Goal: Task Accomplishment & Management: Use online tool/utility

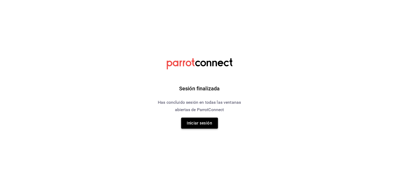
click at [190, 128] on button "Iniciar sesión" at bounding box center [199, 123] width 37 height 11
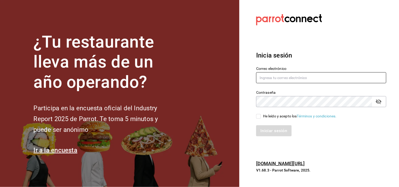
type input "[EMAIL_ADDRESS][DOMAIN_NAME]"
click at [261, 116] on input "He leído y acepto los Términos y condiciones." at bounding box center [258, 116] width 5 height 5
checkbox input "true"
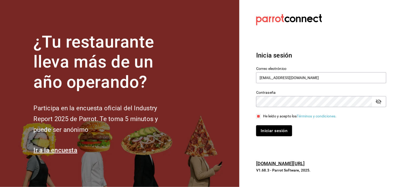
click at [265, 131] on button "Iniciar sesión" at bounding box center [274, 130] width 36 height 11
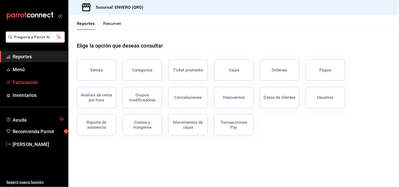
click at [33, 84] on span "Facturación" at bounding box center [38, 82] width 51 height 7
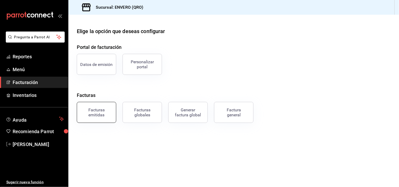
click at [100, 112] on div "Facturas emitidas" at bounding box center [96, 112] width 33 height 10
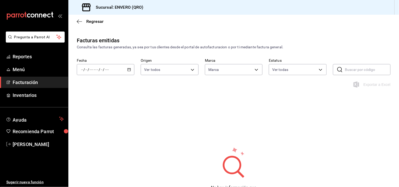
type input "77704a34-0683-4cbb-b40a-bda73e868864,159ee66d-dcce-4c4f-b837-83b83eda05ec"
click at [128, 70] on icon "button" at bounding box center [129, 70] width 4 height 4
click at [93, 145] on span "Rango de fechas" at bounding box center [101, 145] width 41 height 6
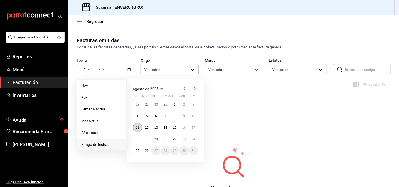
click at [136, 129] on abbr "11" at bounding box center [137, 128] width 3 height 4
click at [147, 149] on abbr "26" at bounding box center [146, 151] width 3 height 4
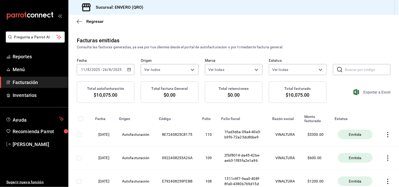
click at [366, 93] on span "Exportar a Excel" at bounding box center [372, 92] width 36 height 6
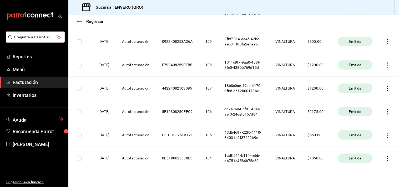
scroll to position [117, 0]
click at [385, 138] on icon "button" at bounding box center [387, 134] width 5 height 5
click at [366, 149] on div "Descargar PDF" at bounding box center [366, 148] width 25 height 4
click at [385, 114] on icon "button" at bounding box center [387, 111] width 5 height 5
click at [362, 123] on div "Descargar PDF" at bounding box center [366, 123] width 25 height 4
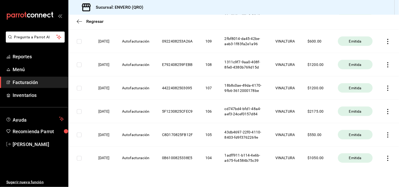
click at [387, 91] on icon "button" at bounding box center [387, 88] width 1 height 5
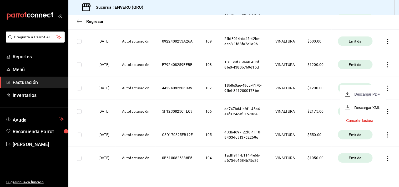
click at [361, 94] on div "Descargar PDF" at bounding box center [366, 94] width 25 height 4
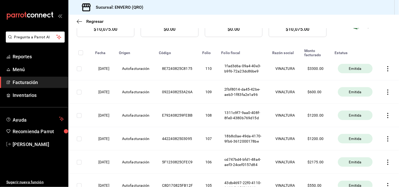
scroll to position [39, 0]
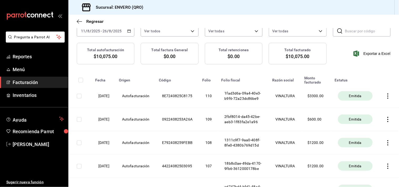
click at [387, 146] on icon "button" at bounding box center [387, 142] width 1 height 5
click at [361, 147] on li "Descargar PDF" at bounding box center [363, 143] width 46 height 13
click at [387, 122] on icon "button" at bounding box center [387, 119] width 1 height 5
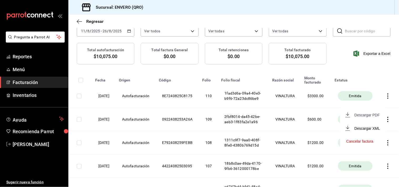
click at [363, 116] on div "Descargar PDF" at bounding box center [366, 115] width 25 height 4
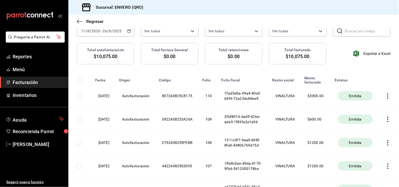
click at [385, 99] on icon "button" at bounding box center [387, 96] width 5 height 5
click at [366, 85] on div "Descargar PDF" at bounding box center [366, 86] width 25 height 4
click at [20, 55] on span "Reportes" at bounding box center [38, 56] width 51 height 7
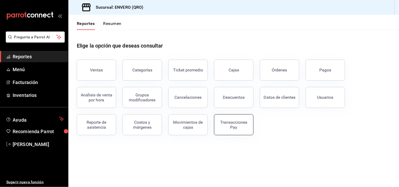
click at [244, 130] on button "Transacciones Pay" at bounding box center [233, 124] width 39 height 21
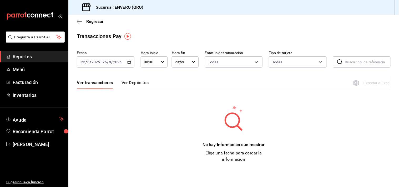
click at [129, 61] on icon "button" at bounding box center [129, 62] width 4 height 4
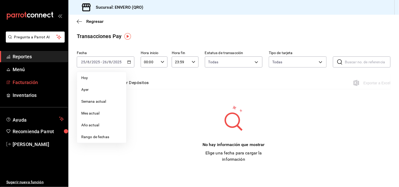
click at [36, 83] on span "Facturación" at bounding box center [38, 82] width 51 height 7
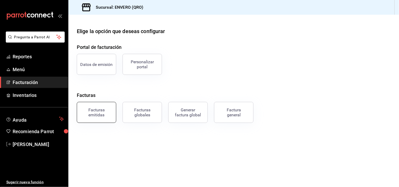
click at [97, 110] on div "Facturas emitidas" at bounding box center [96, 112] width 33 height 10
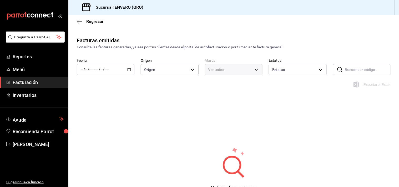
type input "ORDER_INVOICE,GENERAL_INVOICE"
type input "ACTIVE,PENDING_CANCELLATION,CANCELLED,PRE_CANCELLED"
type input "77704a34-0683-4cbb-b40a-bda73e868864,159ee66d-dcce-4c4f-b837-83b83eda05ec"
click at [108, 70] on input "number" at bounding box center [107, 70] width 5 height 4
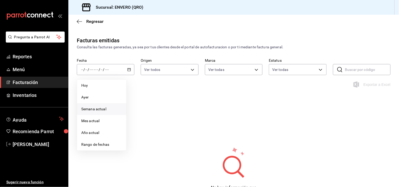
click at [90, 108] on span "Semana actual" at bounding box center [101, 109] width 41 height 6
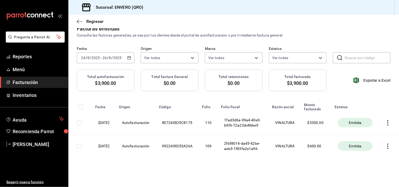
scroll to position [23, 0]
click at [94, 52] on div "2025-08-24 24 / 8 / 2025 - 2025-08-26 26 / 8 / 2025" at bounding box center [106, 57] width 58 height 11
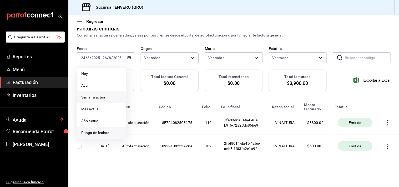
click at [98, 130] on span "Rango de fechas" at bounding box center [101, 133] width 41 height 6
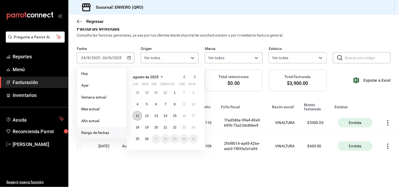
click at [135, 111] on button "11" at bounding box center [137, 115] width 9 height 9
click at [148, 137] on abbr "26" at bounding box center [146, 139] width 3 height 4
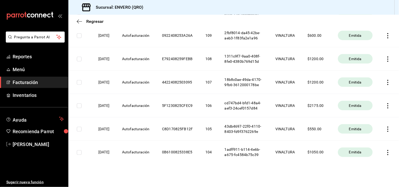
scroll to position [156, 0]
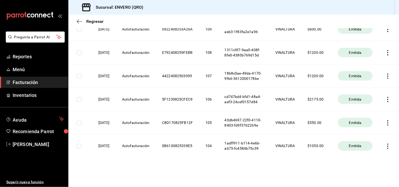
click at [384, 72] on th at bounding box center [389, 75] width 20 height 23
click at [385, 74] on icon "button" at bounding box center [387, 76] width 5 height 5
click at [367, 54] on div "Descargar PDF" at bounding box center [366, 55] width 25 height 4
click at [43, 54] on span "Reportes" at bounding box center [38, 56] width 51 height 7
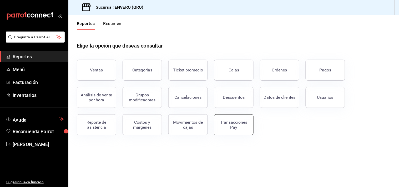
click at [248, 123] on div "Transacciones Pay" at bounding box center [233, 125] width 33 height 10
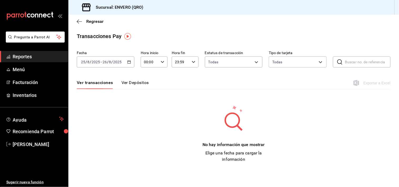
click at [111, 62] on span "/" at bounding box center [112, 62] width 2 height 4
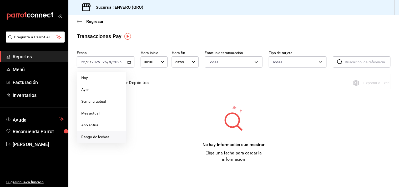
click at [94, 137] on span "Rango de fechas" at bounding box center [101, 137] width 41 height 6
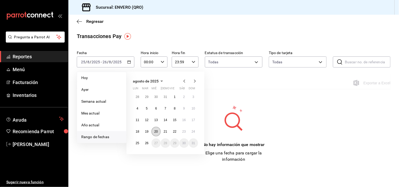
click at [154, 131] on button "20" at bounding box center [155, 131] width 9 height 9
click at [145, 144] on abbr "26" at bounding box center [146, 143] width 3 height 4
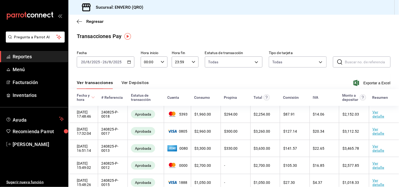
click at [132, 83] on button "Ver Depósitos" at bounding box center [134, 84] width 27 height 9
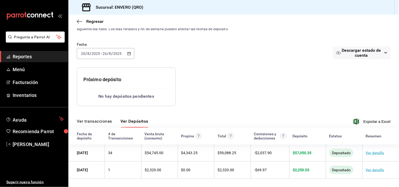
scroll to position [20, 0]
click at [363, 120] on span "Exportar a Excel" at bounding box center [372, 122] width 36 height 6
